Goal: Transaction & Acquisition: Download file/media

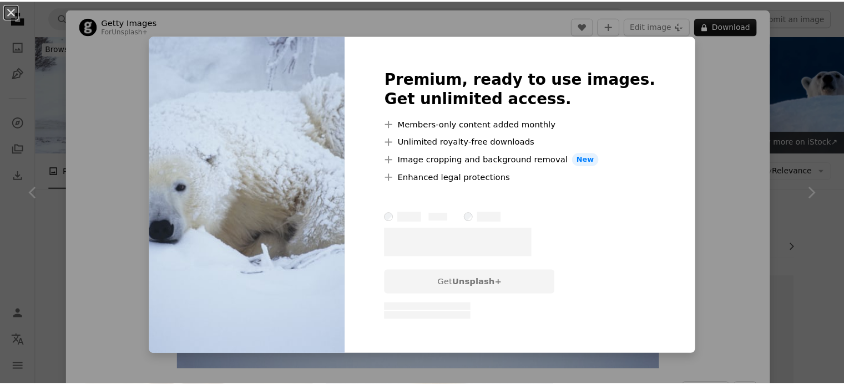
scroll to position [1478, 0]
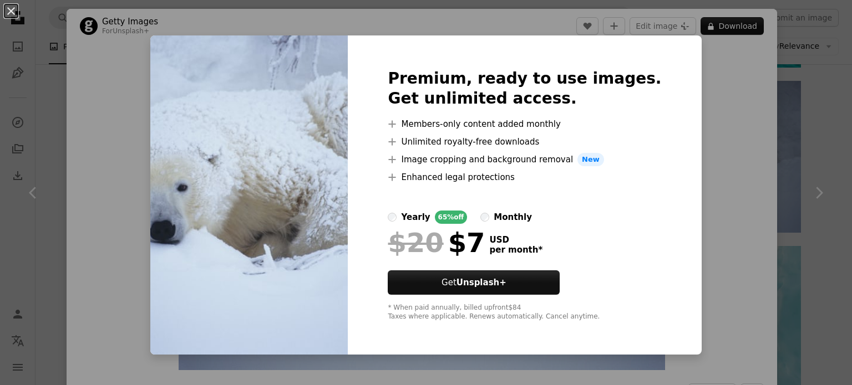
click at [724, 86] on div "An X shape Premium, ready to use images. Get unlimited access. A plus sign Memb…" at bounding box center [426, 192] width 852 height 385
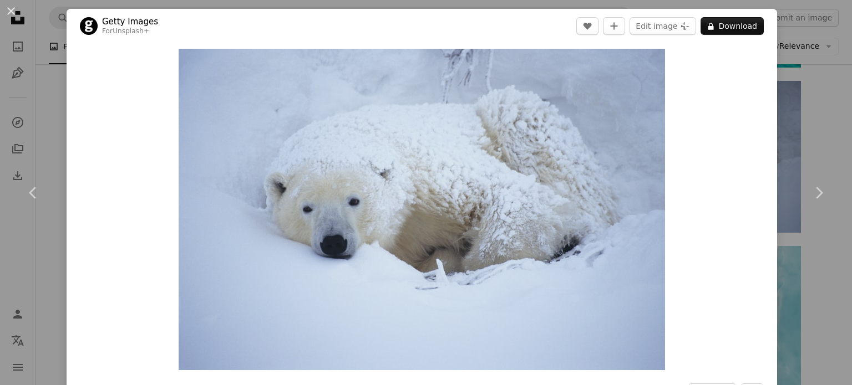
click at [28, 44] on div "An X shape Chevron left Chevron right Getty Images For Unsplash+ A heart A plus…" at bounding box center [426, 192] width 852 height 385
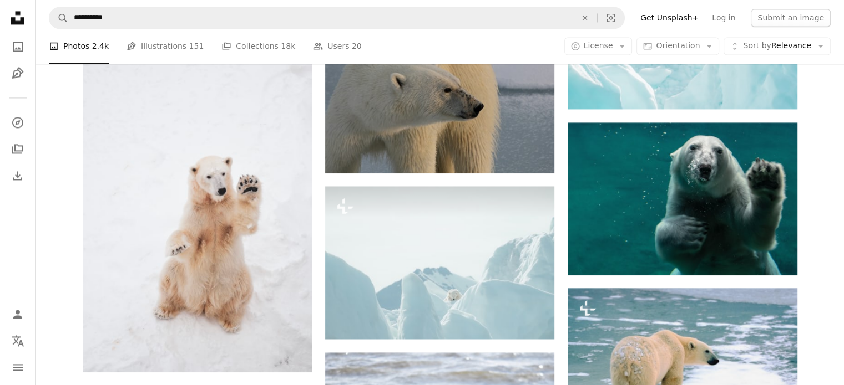
scroll to position [1788, 0]
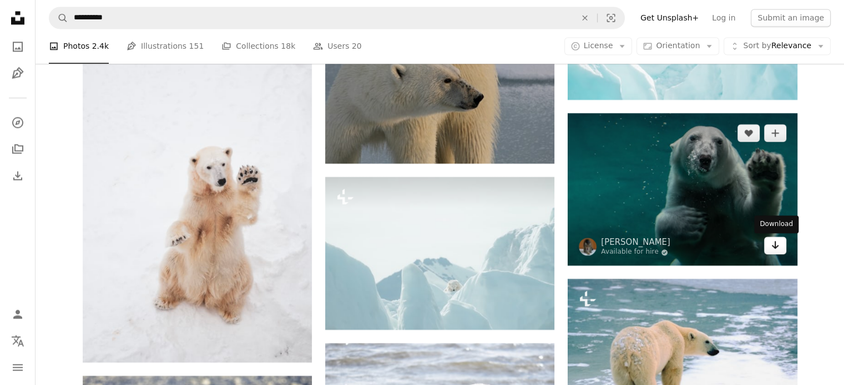
click at [778, 251] on icon "Arrow pointing down" at bounding box center [774, 245] width 9 height 13
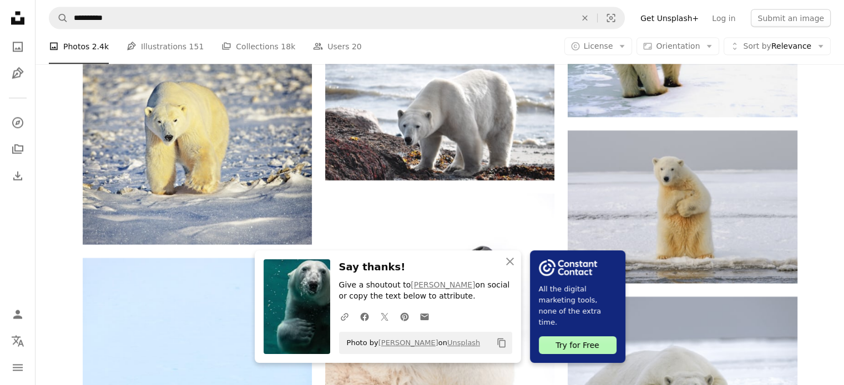
scroll to position [2113, 0]
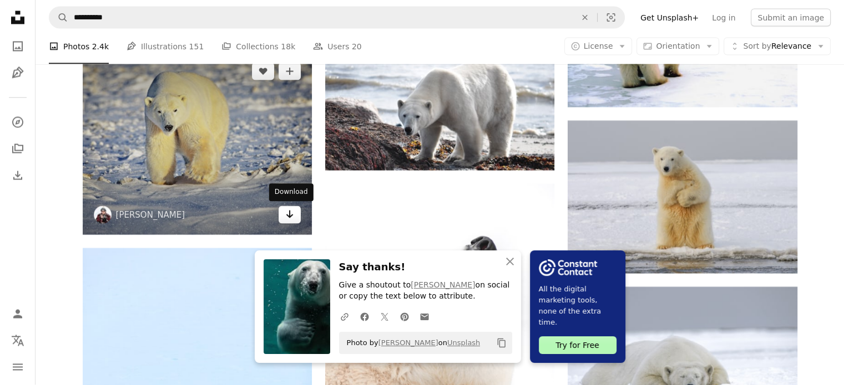
click at [292, 210] on icon "Arrow pointing down" at bounding box center [289, 214] width 9 height 13
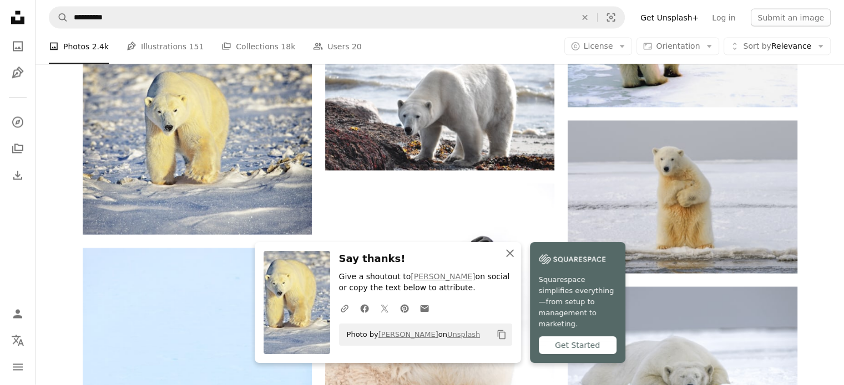
click at [509, 260] on icon "An X shape" at bounding box center [509, 253] width 13 height 13
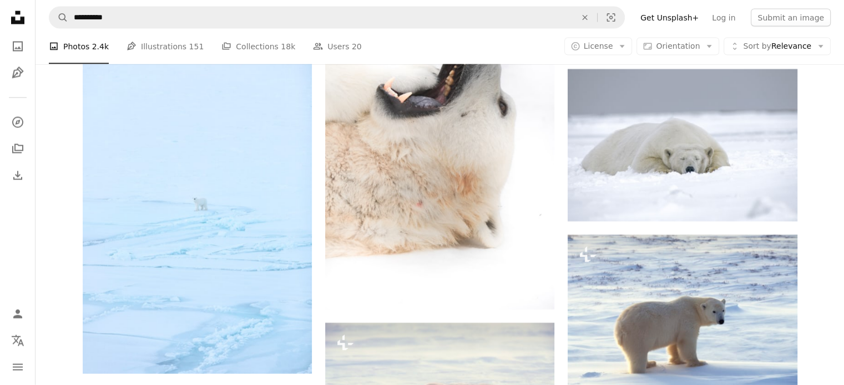
scroll to position [2340, 0]
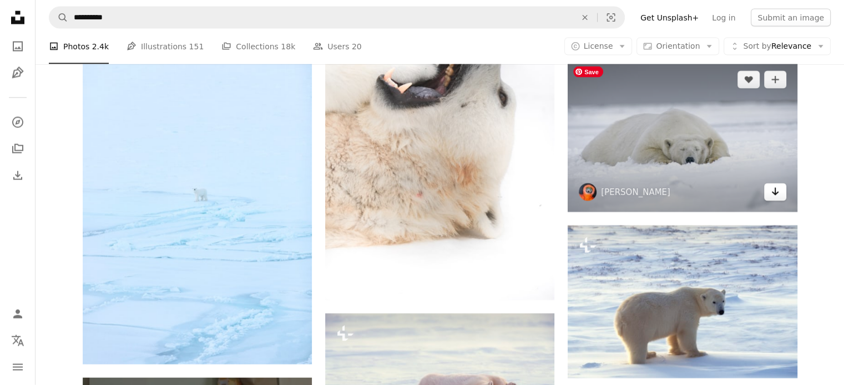
click at [775, 201] on link "Arrow pointing down" at bounding box center [775, 193] width 22 height 18
